Goal: Task Accomplishment & Management: Use online tool/utility

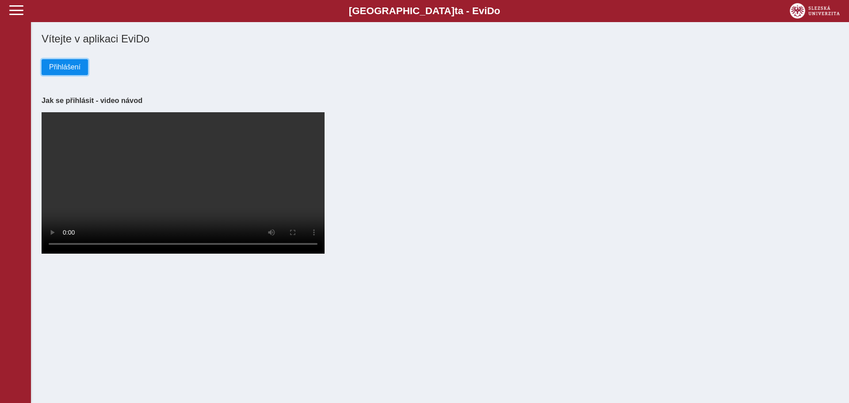
click at [60, 67] on span "Přihlášení" at bounding box center [64, 67] width 31 height 8
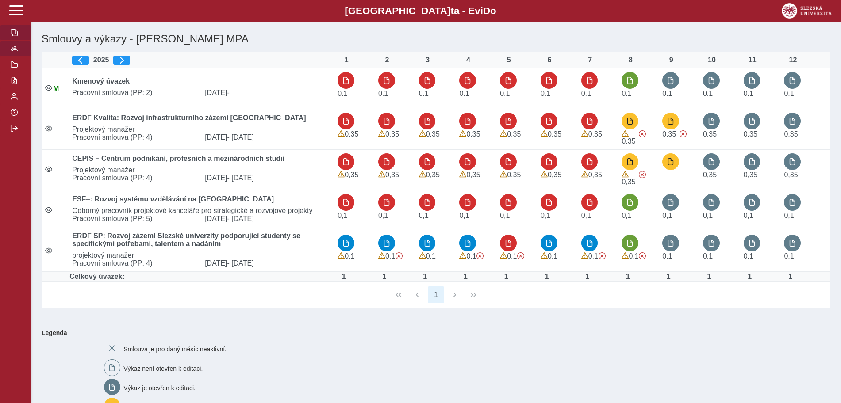
click at [16, 49] on span "button" at bounding box center [14, 48] width 7 height 7
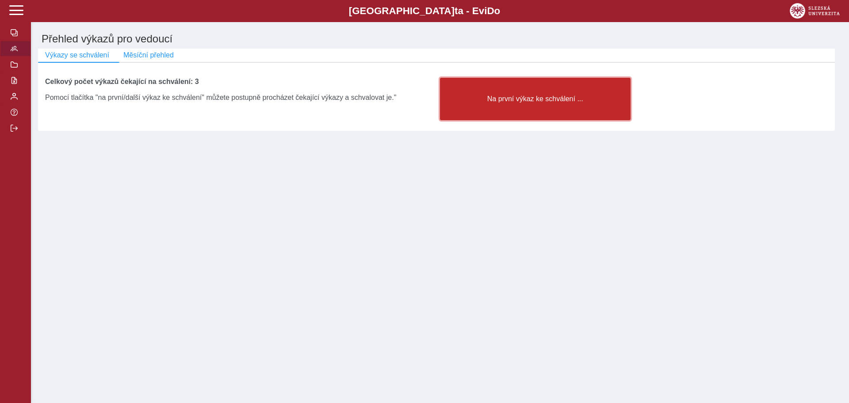
click at [511, 107] on button "Na první výkaz ke schválení ..." at bounding box center [535, 99] width 191 height 42
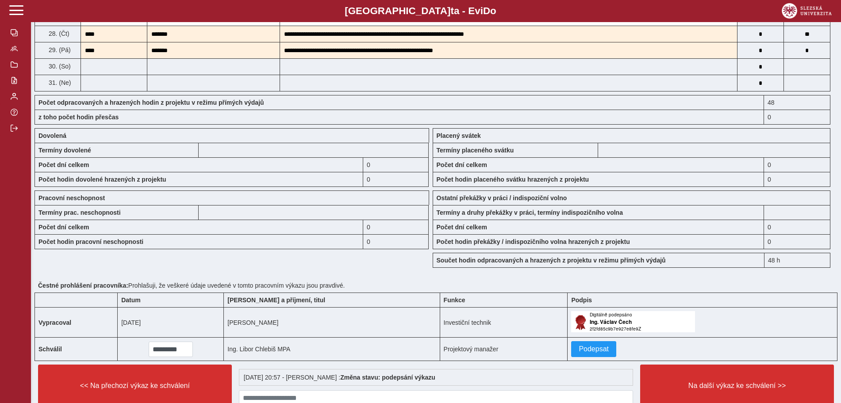
scroll to position [655, 0]
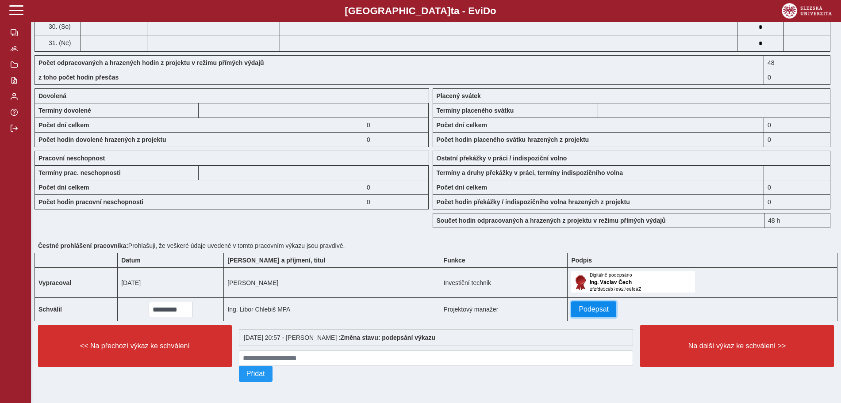
click at [579, 306] on span "Podepsat" at bounding box center [594, 310] width 30 height 8
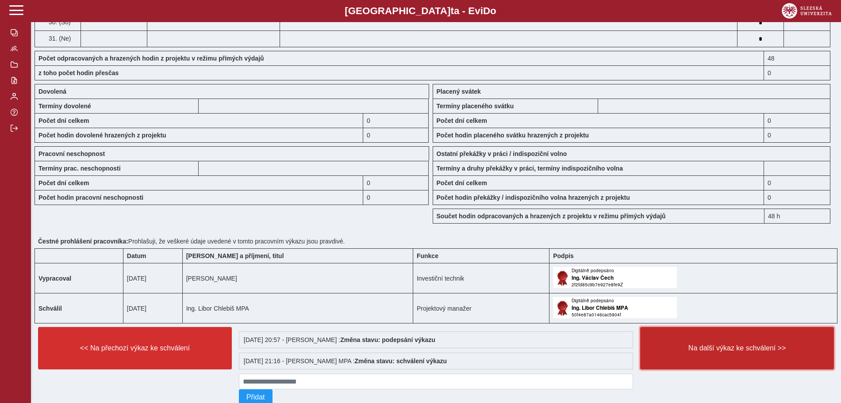
click at [770, 342] on button "Na další výkaz ke schválení >>" at bounding box center [737, 348] width 194 height 42
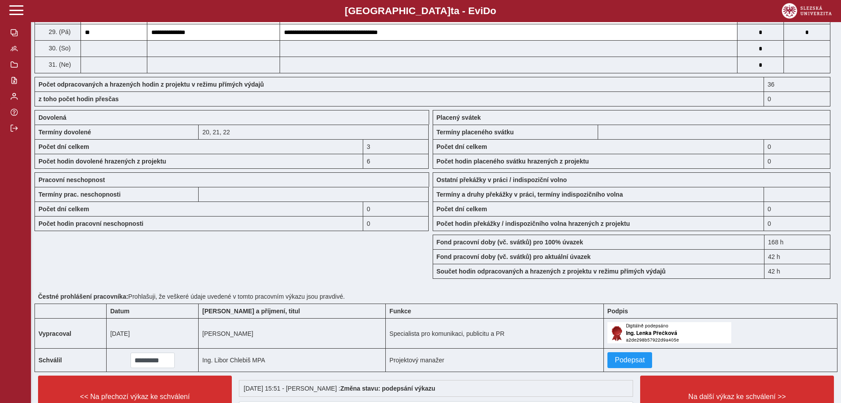
scroll to position [664, 0]
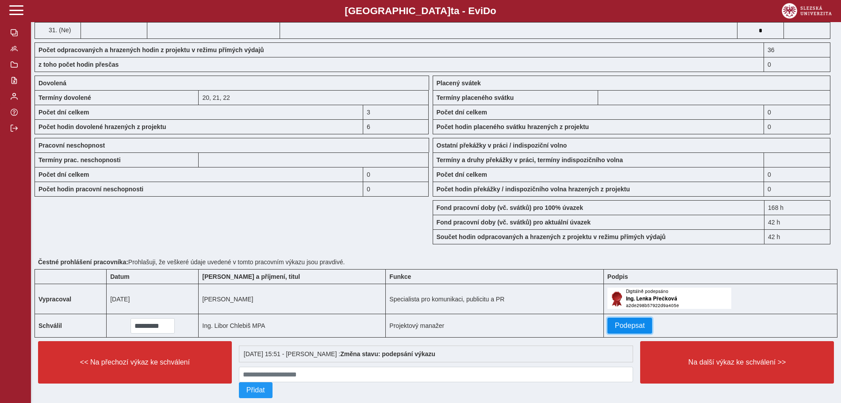
click at [616, 319] on button "Podepsat" at bounding box center [629, 326] width 45 height 16
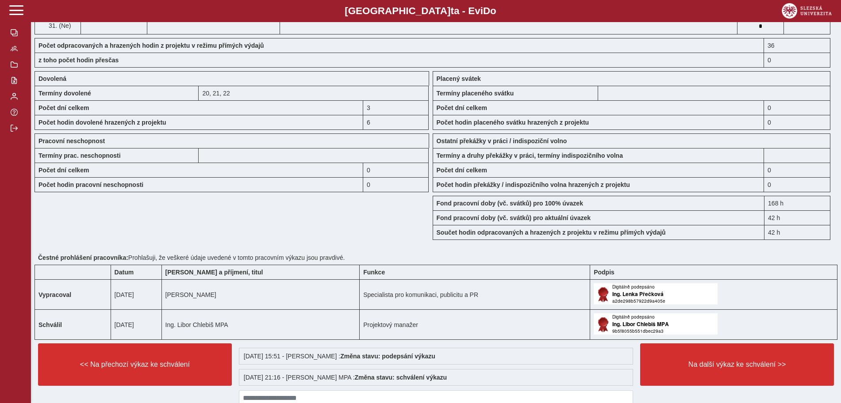
scroll to position [711, 0]
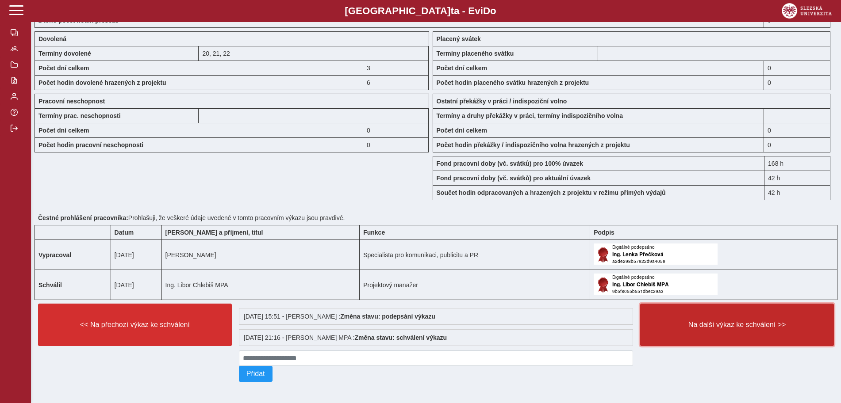
click at [722, 326] on span "Na další výkaz ke schválení >>" at bounding box center [737, 325] width 179 height 8
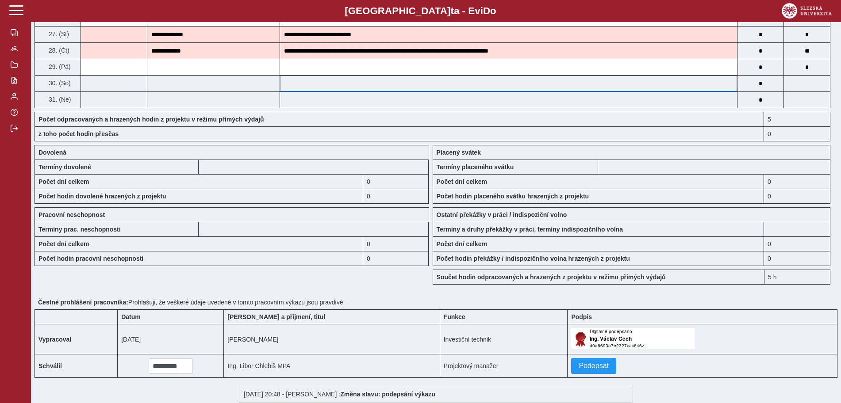
scroll to position [608, 0]
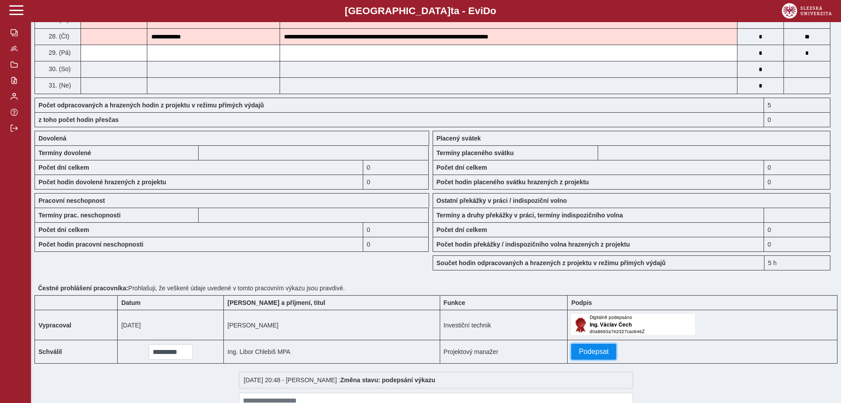
click at [579, 351] on span "Podepsat" at bounding box center [594, 352] width 30 height 8
